Goal: Communication & Community: Connect with others

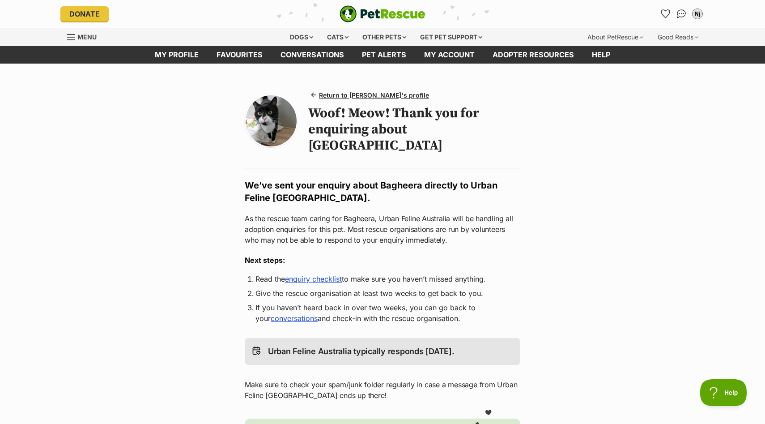
click at [267, 110] on img at bounding box center [271, 120] width 51 height 51
click at [349, 95] on span "Return to Bagheera's profile" at bounding box center [374, 94] width 110 height 9
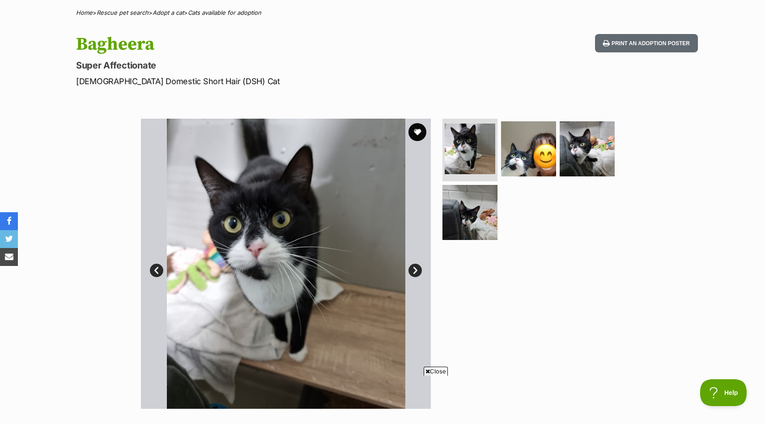
scroll to position [80, 0]
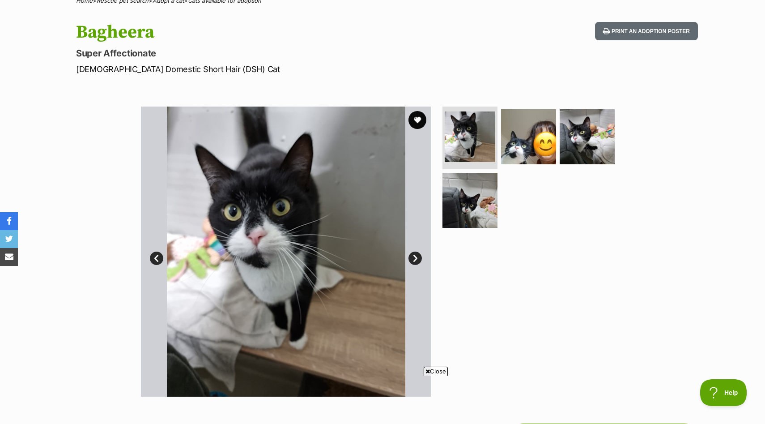
click at [413, 263] on link "Next" at bounding box center [415, 258] width 13 height 13
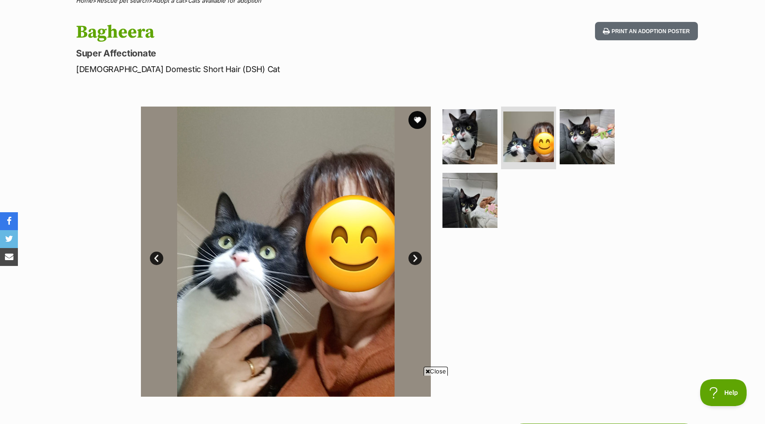
click at [413, 263] on link "Next" at bounding box center [415, 258] width 13 height 13
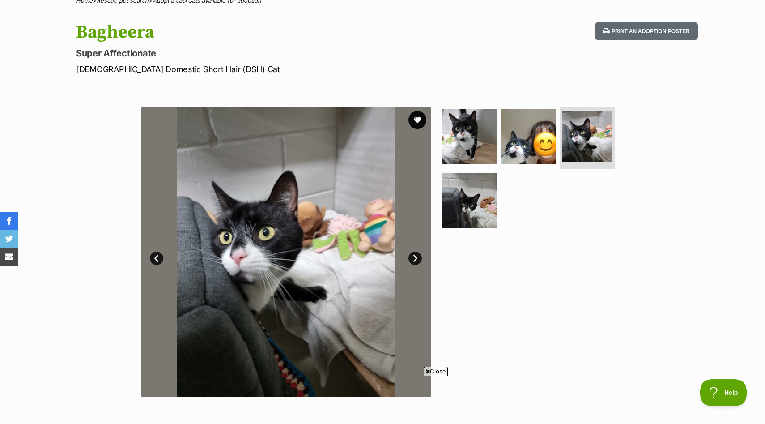
click at [413, 263] on link "Next" at bounding box center [415, 258] width 13 height 13
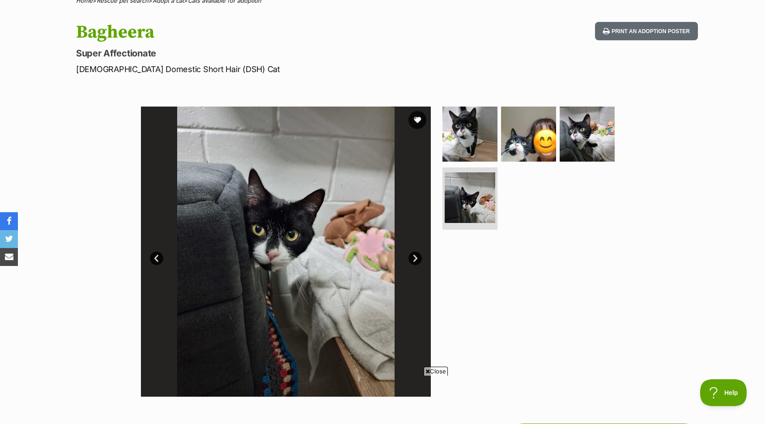
click at [413, 263] on link "Next" at bounding box center [415, 258] width 13 height 13
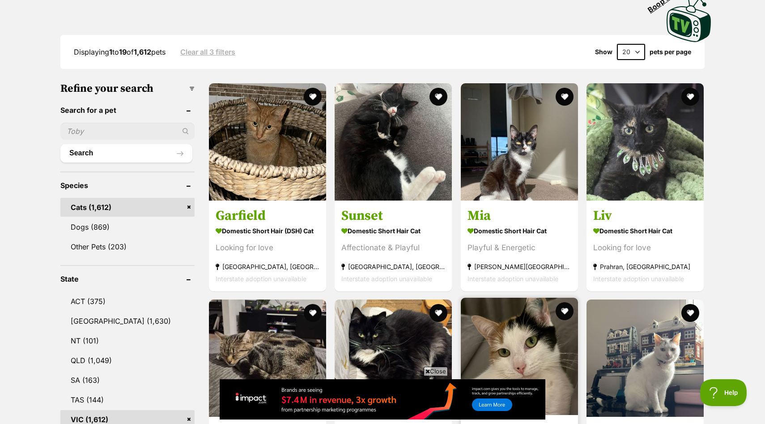
scroll to position [184, 0]
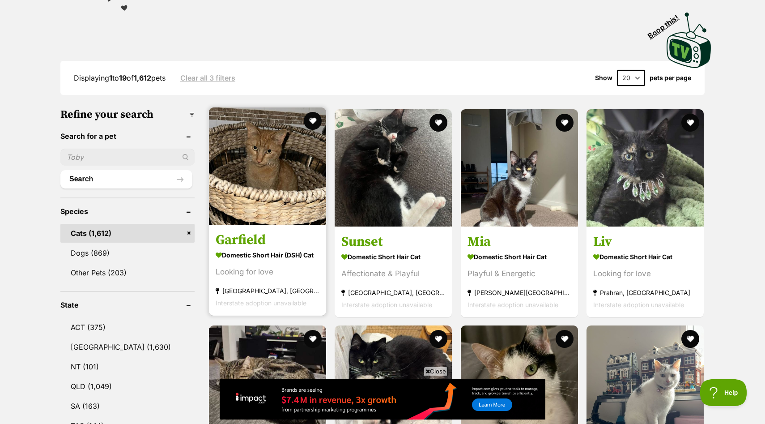
click at [316, 192] on img at bounding box center [267, 165] width 117 height 117
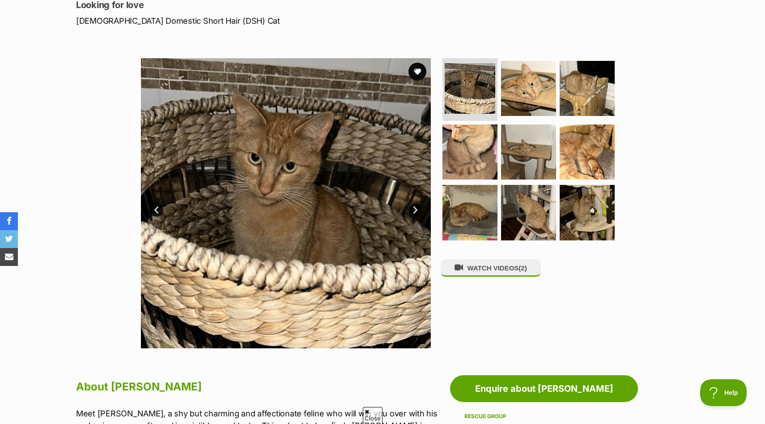
click at [413, 210] on link "Next" at bounding box center [415, 209] width 13 height 13
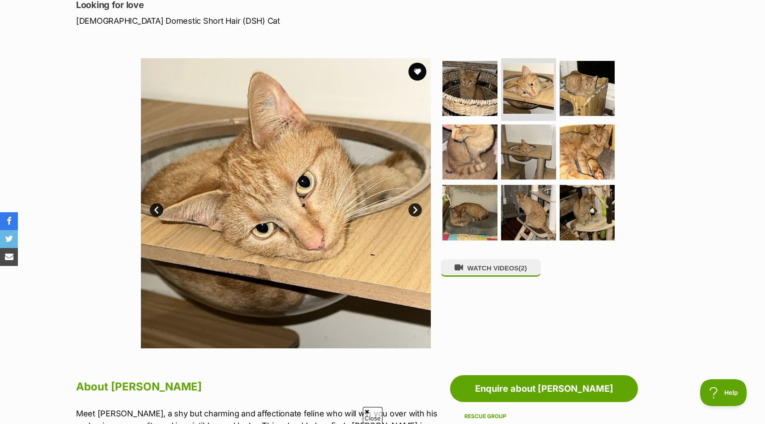
click at [413, 211] on link "Next" at bounding box center [415, 209] width 13 height 13
